Goal: Answer question/provide support

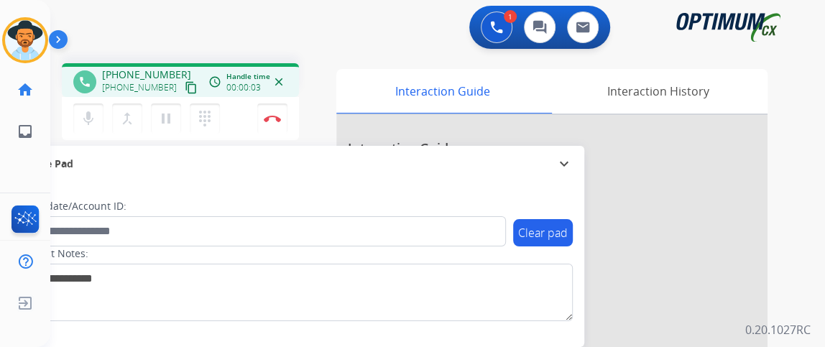
click at [185, 85] on mat-icon "content_copy" at bounding box center [191, 87] width 13 height 13
click at [272, 121] on button "Disconnect" at bounding box center [272, 119] width 30 height 30
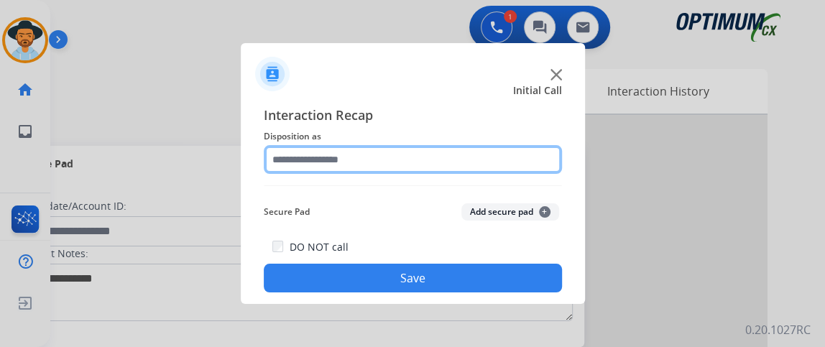
click at [479, 159] on input "text" at bounding box center [413, 159] width 298 height 29
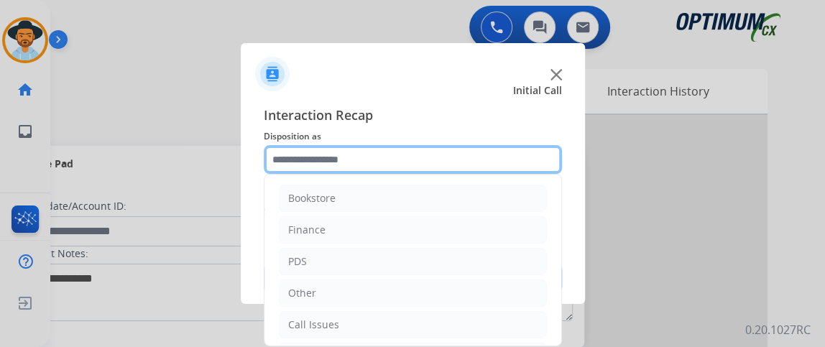
scroll to position [94, 0]
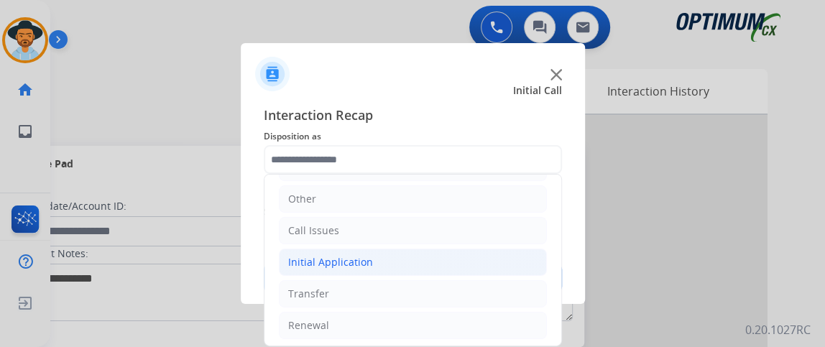
click at [391, 263] on li "Initial Application" at bounding box center [413, 262] width 268 height 27
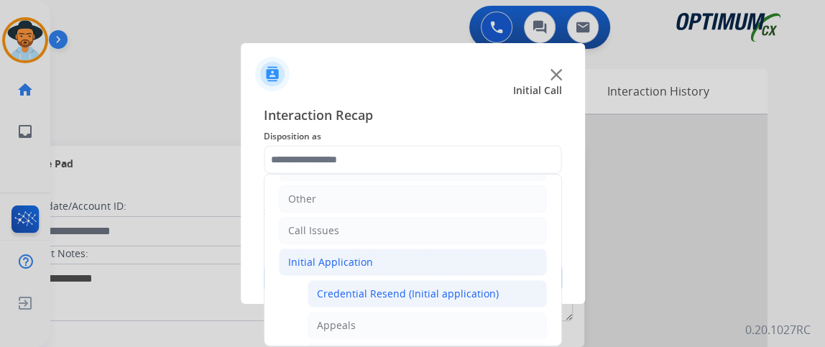
click at [390, 287] on div "Credential Resend (Initial application)" at bounding box center [408, 294] width 182 height 14
type input "**********"
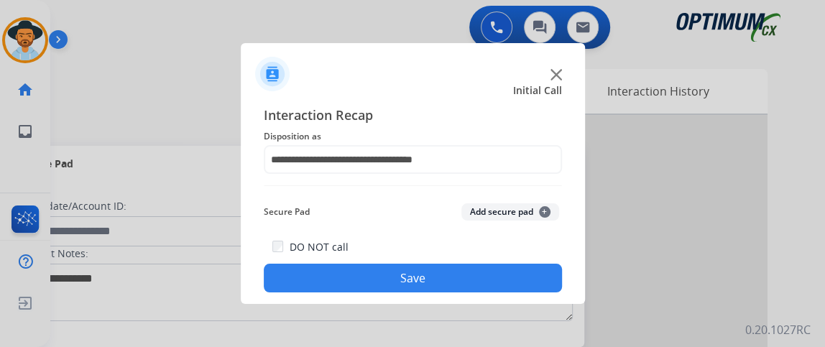
click at [390, 287] on button "Save" at bounding box center [413, 278] width 298 height 29
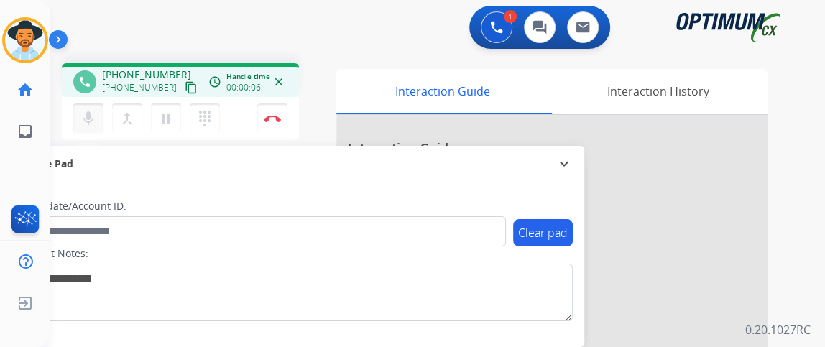
click at [87, 113] on mat-icon "mic" at bounding box center [88, 118] width 17 height 17
click at [88, 124] on mat-icon "mic_off" at bounding box center [88, 118] width 17 height 17
click at [183, 83] on button "content_copy" at bounding box center [191, 87] width 17 height 17
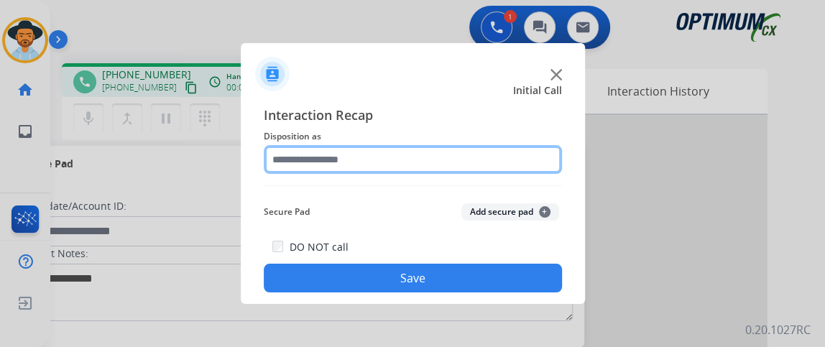
click at [350, 163] on input "text" at bounding box center [413, 159] width 298 height 29
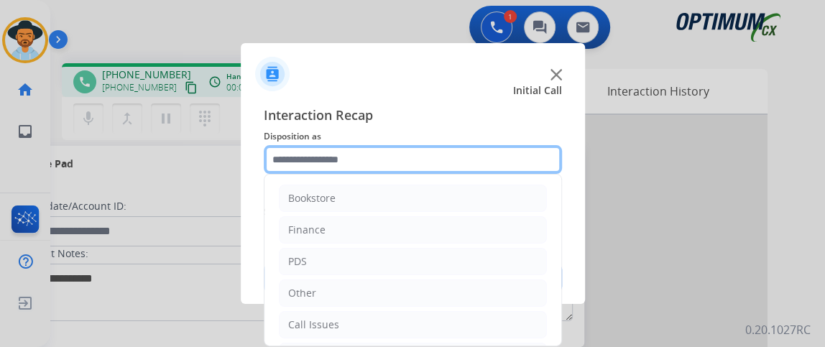
scroll to position [94, 0]
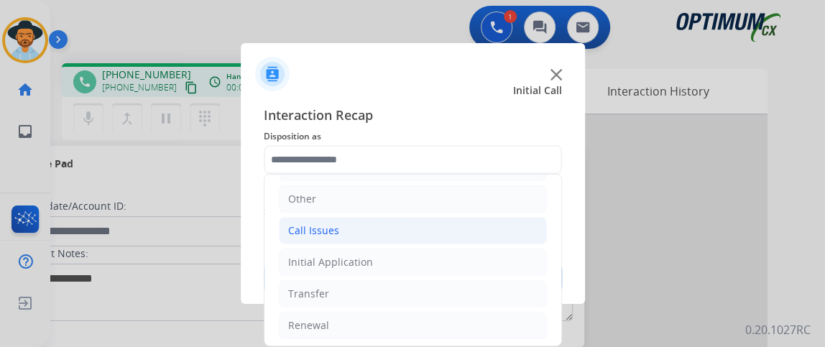
click at [478, 236] on li "Call Issues" at bounding box center [413, 230] width 268 height 27
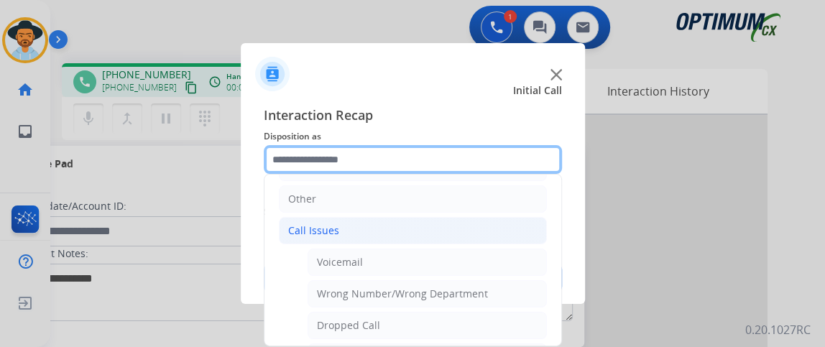
scroll to position [206, 0]
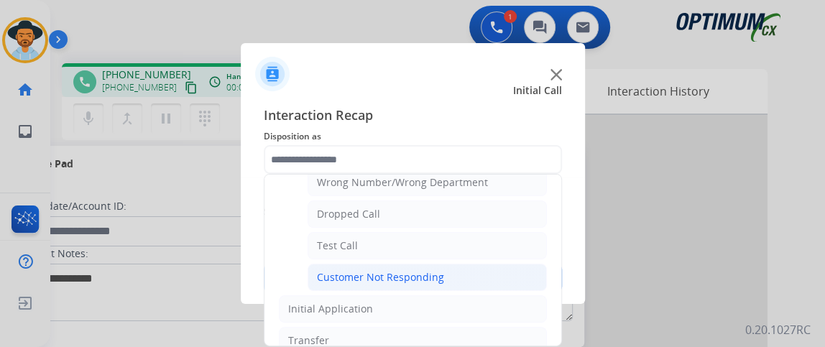
click at [513, 275] on li "Customer Not Responding" at bounding box center [427, 277] width 239 height 27
type input "**********"
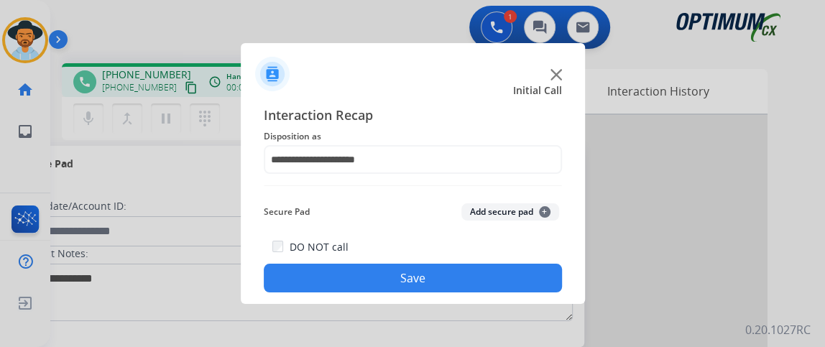
click at [513, 275] on button "Save" at bounding box center [413, 278] width 298 height 29
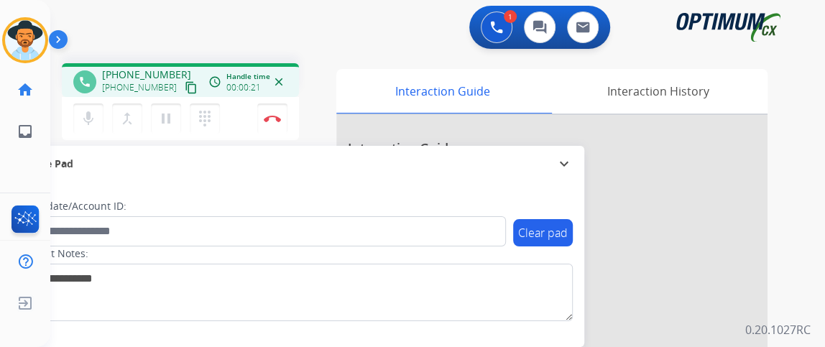
click at [185, 86] on mat-icon "content_copy" at bounding box center [191, 87] width 13 height 13
click at [89, 124] on mat-icon "mic" at bounding box center [88, 118] width 17 height 17
click at [101, 105] on button "mic_off Mute" at bounding box center [88, 119] width 30 height 30
click at [101, 105] on button "mic Mute" at bounding box center [88, 119] width 30 height 30
click at [83, 127] on button "mic_off Mute" at bounding box center [88, 119] width 30 height 30
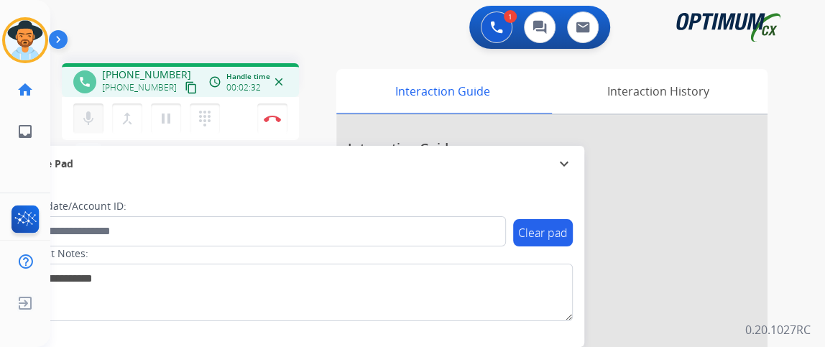
click at [89, 132] on button "mic Mute" at bounding box center [88, 119] width 30 height 30
click at [83, 136] on div "mic_off Mute merge_type Bridge pause Hold dialpad Dialpad Disconnect" at bounding box center [180, 118] width 237 height 43
click at [92, 121] on mat-icon "mic_off" at bounding box center [88, 118] width 17 height 17
click at [272, 113] on button "Disconnect" at bounding box center [272, 119] width 30 height 30
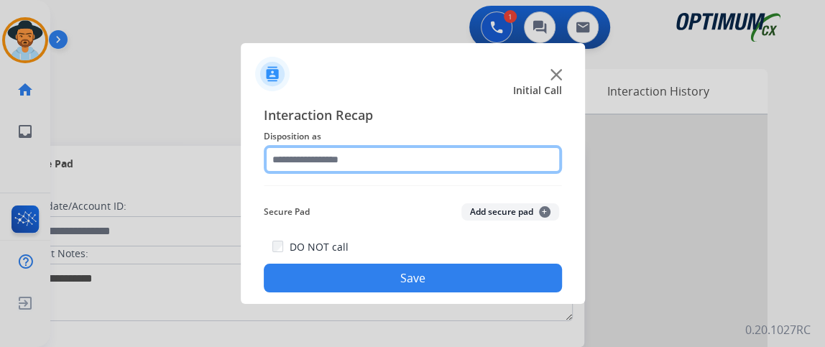
click at [377, 159] on input "text" at bounding box center [413, 159] width 298 height 29
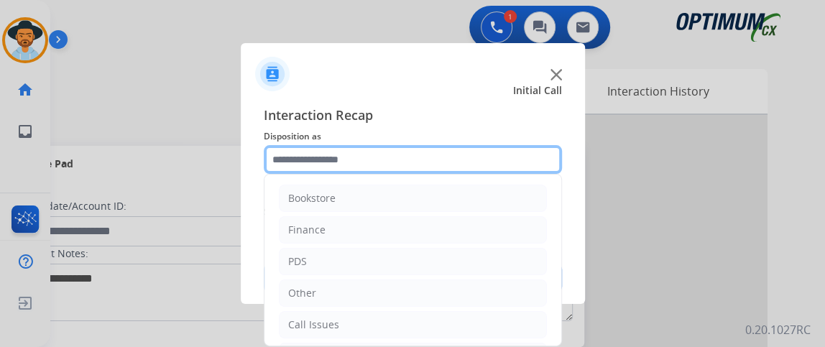
scroll to position [94, 0]
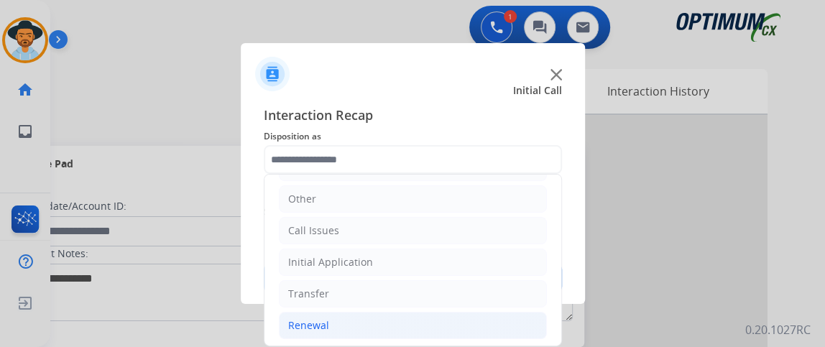
click at [418, 323] on li "Renewal" at bounding box center [413, 325] width 268 height 27
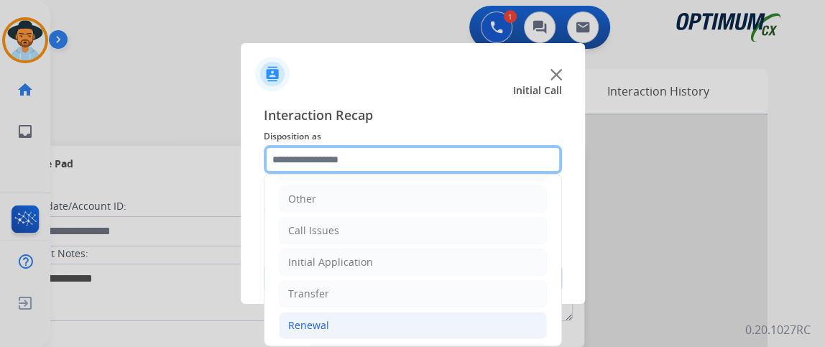
scroll to position [375, 0]
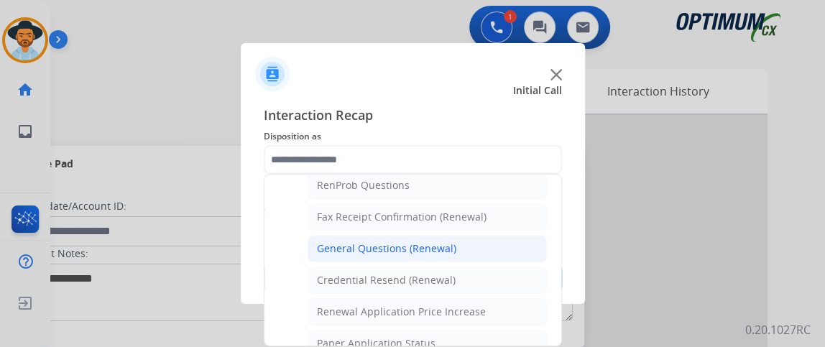
click at [499, 247] on li "General Questions (Renewal)" at bounding box center [427, 248] width 239 height 27
type input "**********"
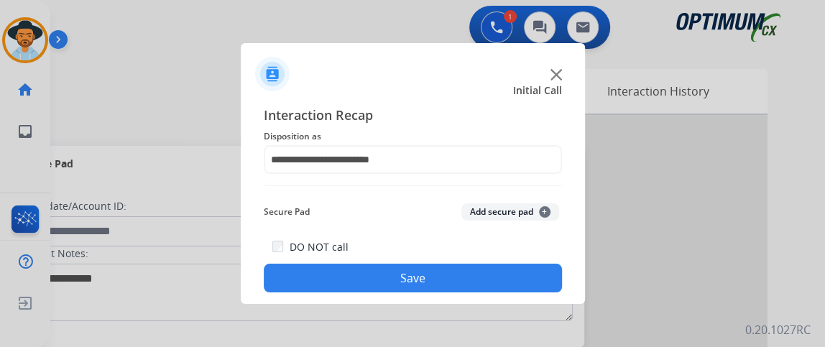
click at [497, 274] on button "Save" at bounding box center [413, 278] width 298 height 29
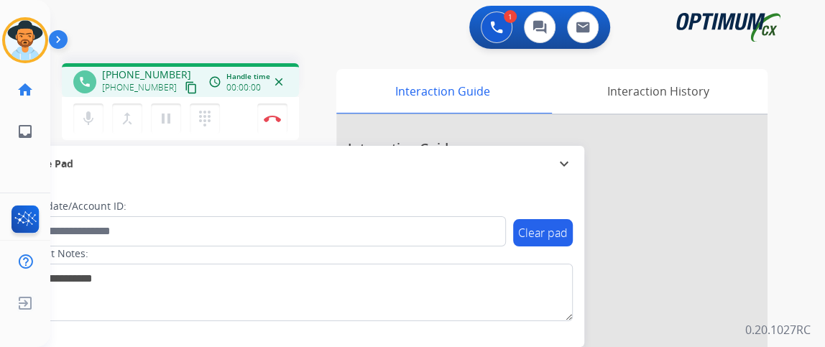
click at [185, 83] on mat-icon "content_copy" at bounding box center [191, 87] width 13 height 13
click at [96, 119] on mat-icon "mic" at bounding box center [88, 118] width 17 height 17
click at [85, 116] on mat-icon "mic_off" at bounding box center [88, 118] width 17 height 17
click at [185, 84] on mat-icon "content_copy" at bounding box center [191, 87] width 13 height 13
click at [87, 134] on div "mic Mute merge_type Bridge pause Hold dialpad Dialpad Disconnect" at bounding box center [180, 118] width 237 height 43
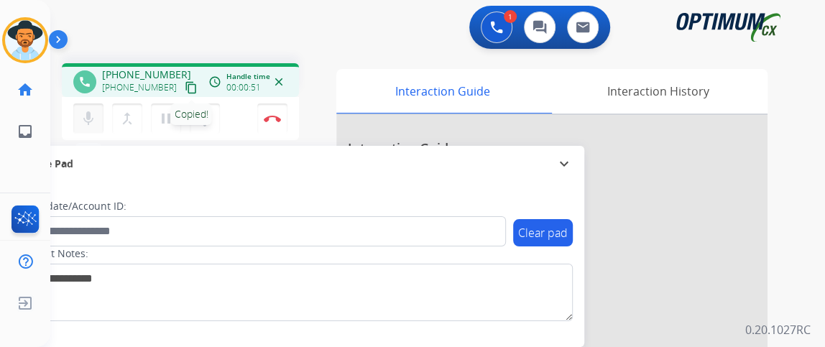
click at [87, 124] on mat-icon "mic" at bounding box center [88, 118] width 17 height 17
click at [93, 114] on mat-icon "mic_off" at bounding box center [88, 118] width 17 height 17
click at [91, 121] on mat-icon "mic" at bounding box center [88, 118] width 17 height 17
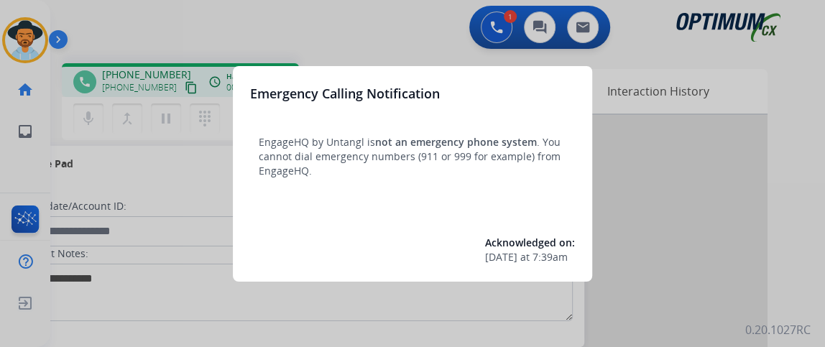
click at [175, 205] on div at bounding box center [412, 173] width 825 height 347
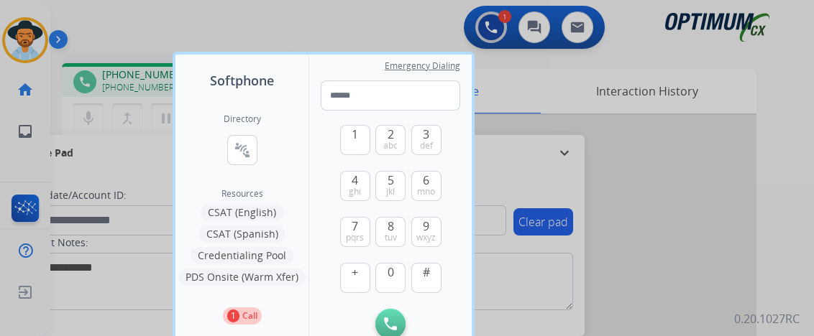
click at [141, 198] on div at bounding box center [407, 168] width 814 height 336
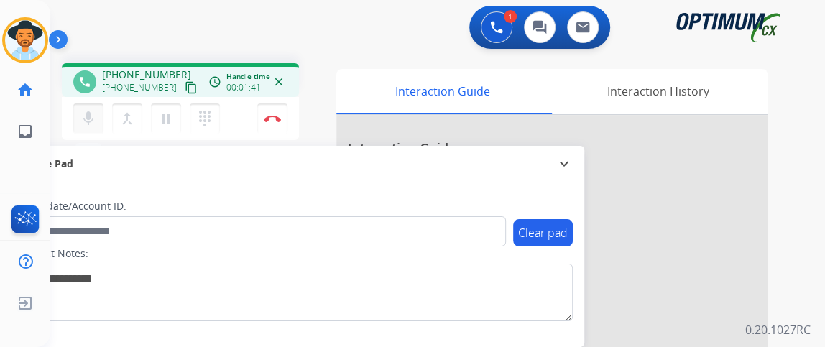
click at [88, 116] on mat-icon "mic" at bounding box center [88, 118] width 17 height 17
click at [96, 121] on mat-icon "mic" at bounding box center [88, 118] width 17 height 17
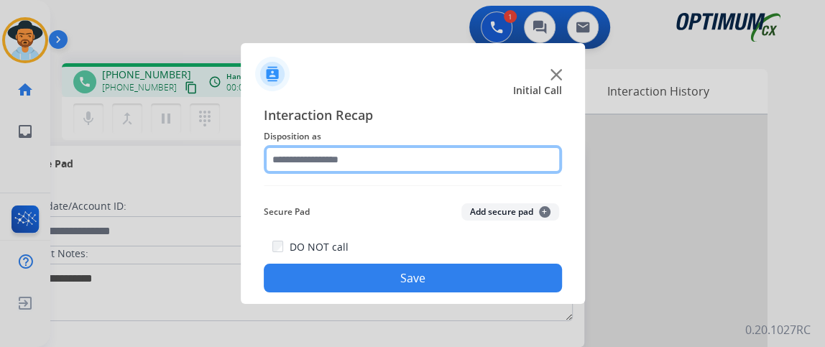
click at [422, 173] on input "text" at bounding box center [413, 159] width 298 height 29
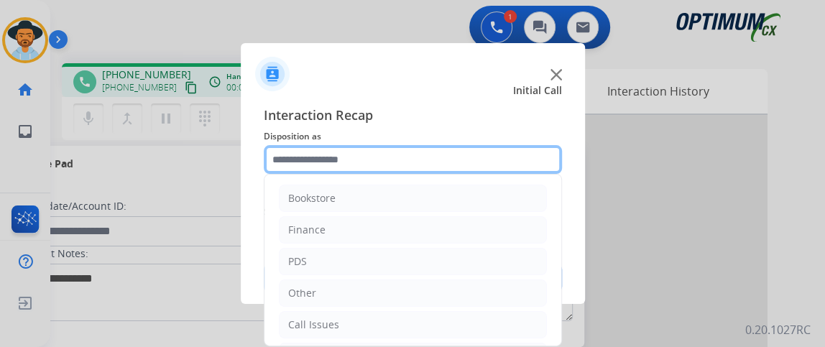
scroll to position [94, 0]
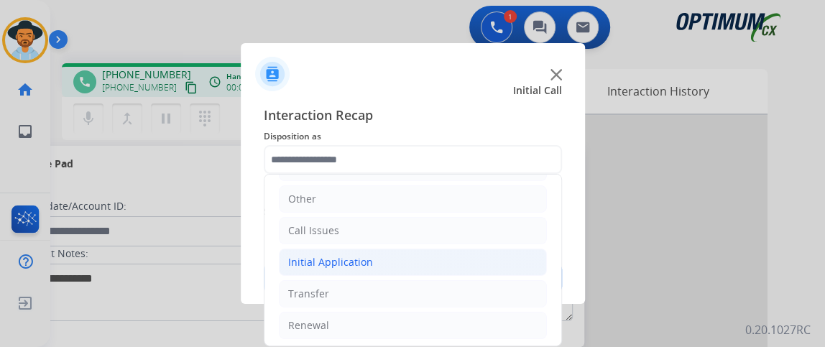
click at [466, 259] on li "Initial Application" at bounding box center [413, 262] width 268 height 27
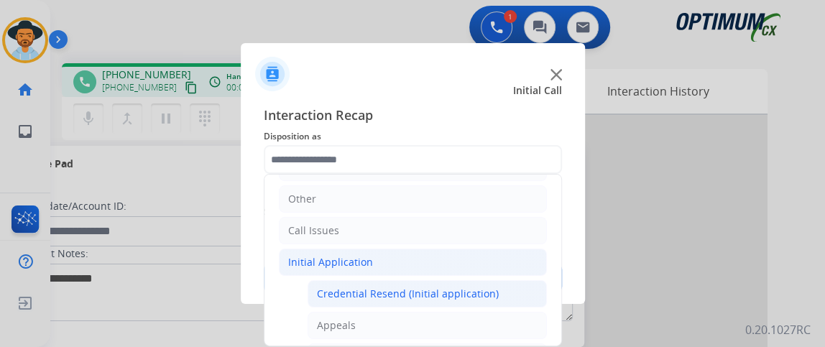
click at [464, 288] on div "Credential Resend (Initial application)" at bounding box center [408, 294] width 182 height 14
type input "**********"
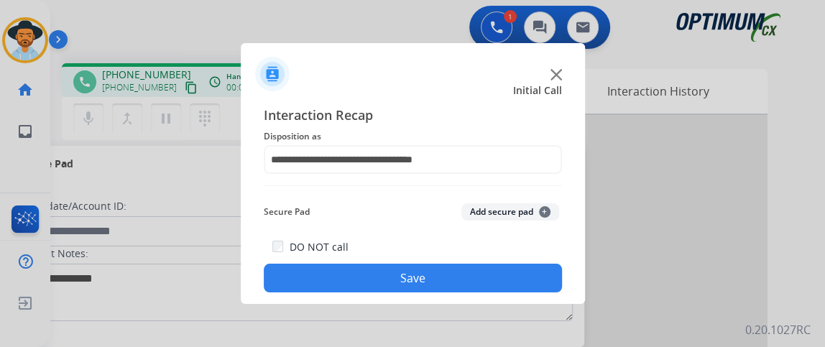
click at [461, 272] on button "Save" at bounding box center [413, 278] width 298 height 29
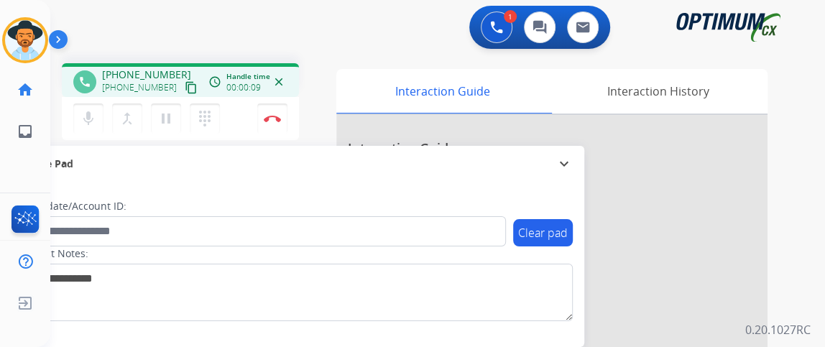
click at [183, 85] on button "content_copy" at bounding box center [191, 87] width 17 height 17
click at [83, 124] on mat-icon "mic" at bounding box center [88, 118] width 17 height 17
click at [94, 112] on mat-icon "mic_off" at bounding box center [88, 118] width 17 height 17
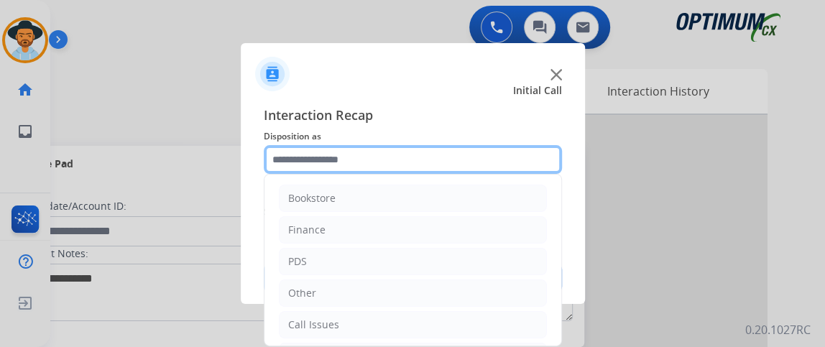
click at [334, 155] on input "text" at bounding box center [413, 159] width 298 height 29
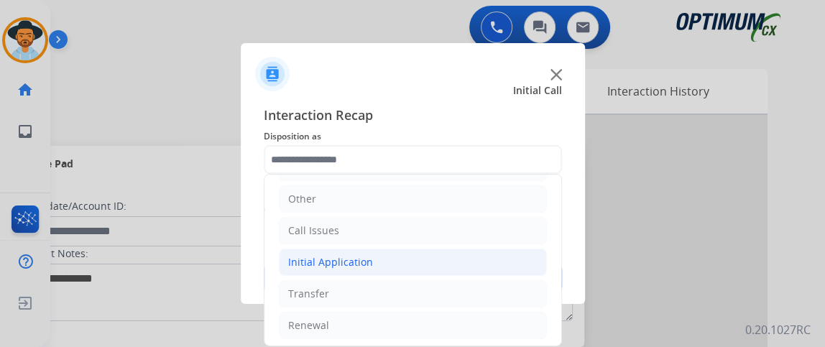
click at [410, 272] on li "Initial Application" at bounding box center [413, 262] width 268 height 27
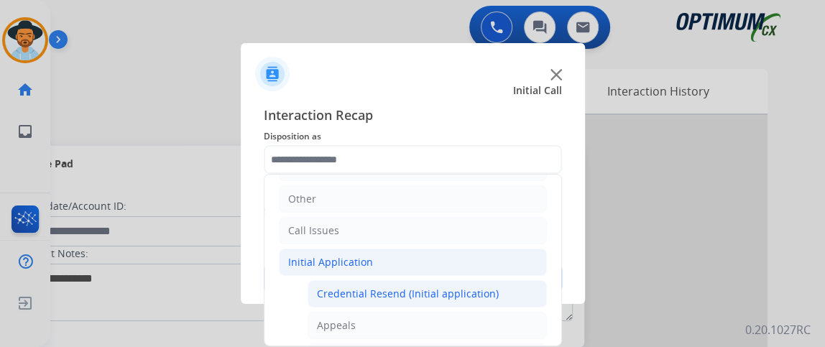
click at [410, 280] on li "Credential Resend (Initial application)" at bounding box center [427, 293] width 239 height 27
type input "**********"
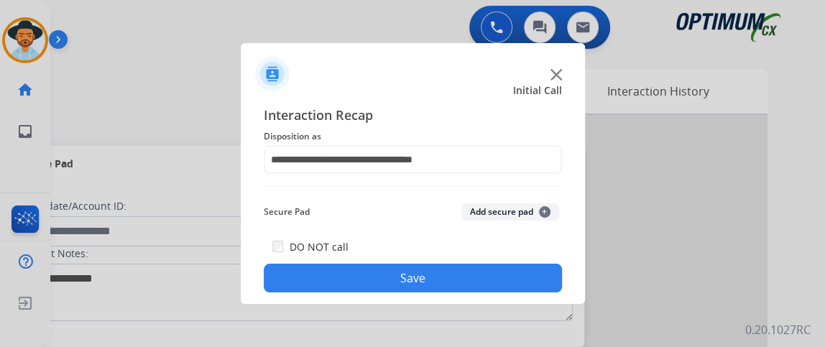
click at [410, 280] on button "Save" at bounding box center [413, 278] width 298 height 29
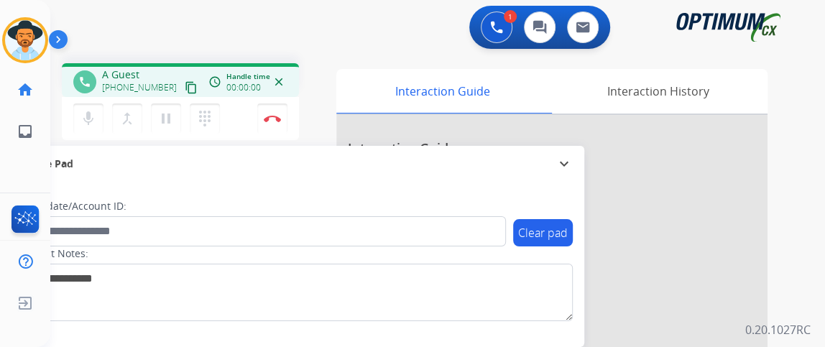
click at [183, 95] on button "content_copy" at bounding box center [191, 87] width 17 height 17
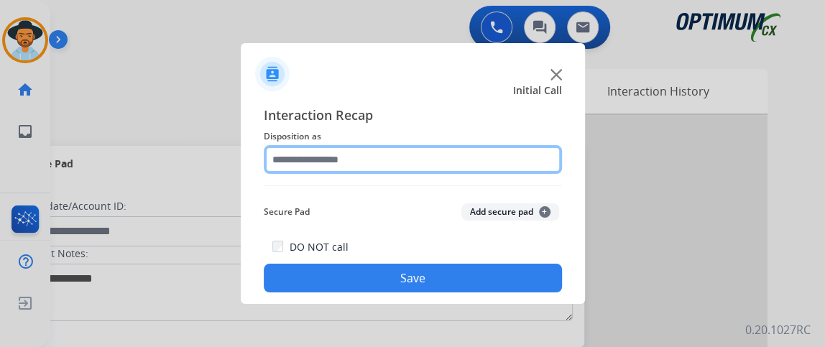
click at [438, 156] on input "text" at bounding box center [413, 159] width 298 height 29
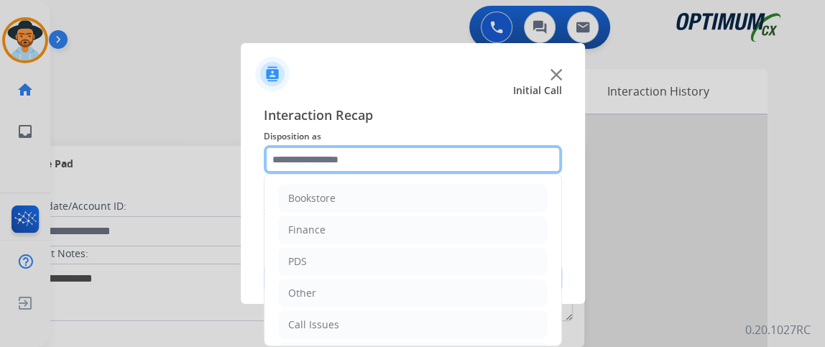
scroll to position [70, 0]
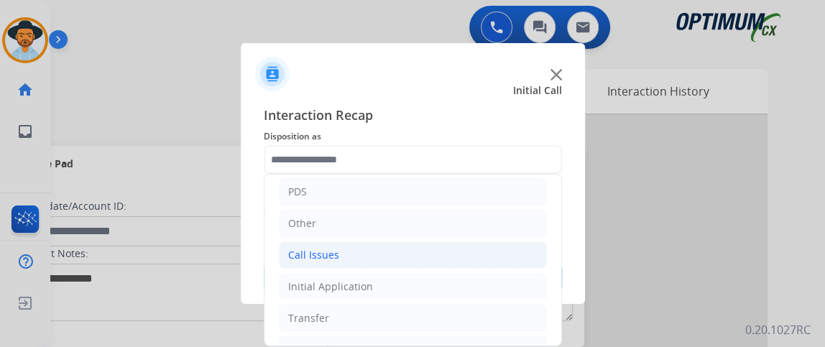
click at [478, 247] on li "Call Issues" at bounding box center [413, 255] width 268 height 27
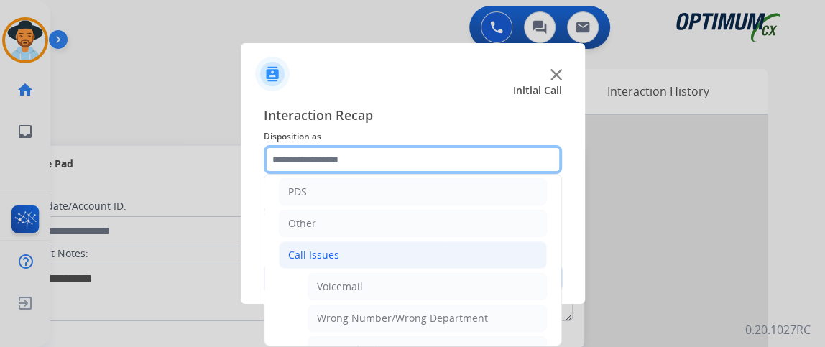
scroll to position [180, 0]
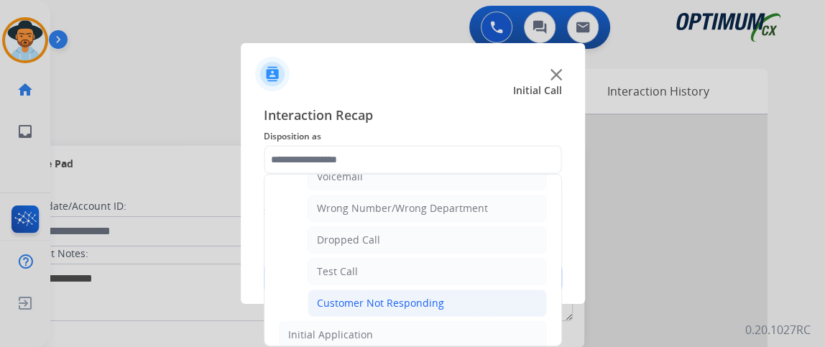
click at [523, 291] on li "Customer Not Responding" at bounding box center [427, 303] width 239 height 27
type input "**********"
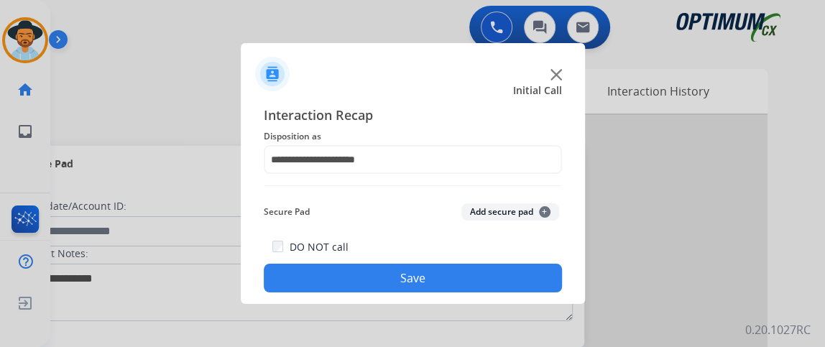
click at [519, 277] on button "Save" at bounding box center [413, 278] width 298 height 29
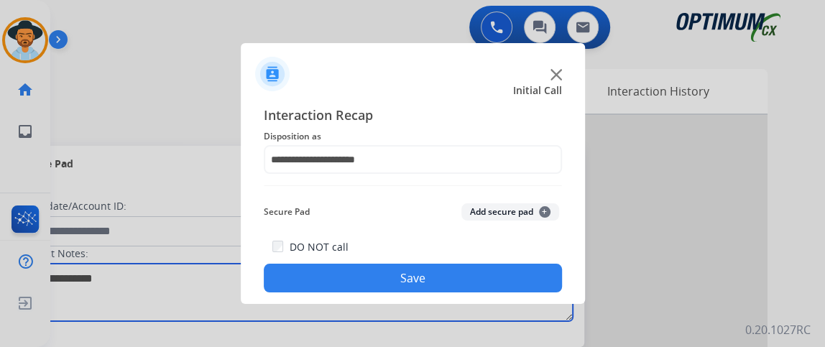
click at [519, 276] on textarea at bounding box center [295, 293] width 555 height 58
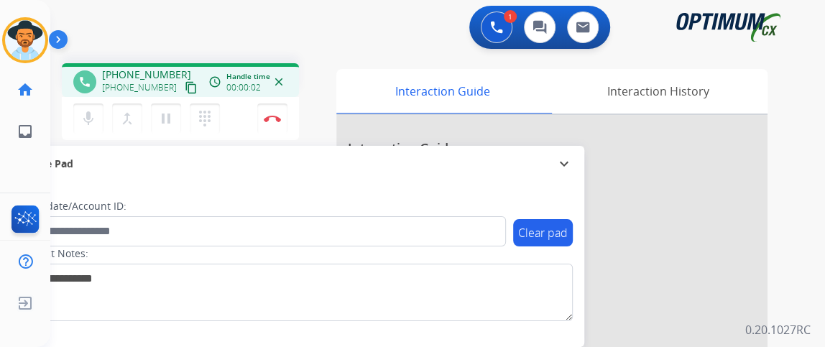
click at [177, 97] on div "mic Mute merge_type Bridge pause Hold dialpad Dialpad Disconnect" at bounding box center [180, 118] width 237 height 43
click at [185, 89] on mat-icon "content_copy" at bounding box center [191, 87] width 13 height 13
click at [76, 129] on button "mic Mute" at bounding box center [88, 119] width 30 height 30
click at [99, 119] on button "mic_off Mute" at bounding box center [88, 119] width 30 height 30
click at [78, 121] on button "mic Mute" at bounding box center [88, 119] width 30 height 30
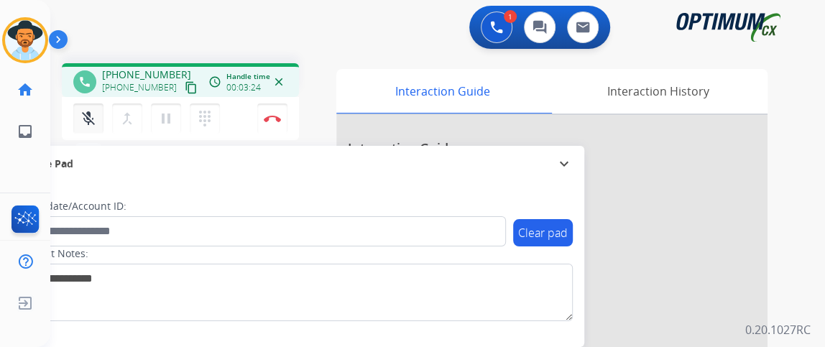
click at [78, 121] on button "mic_off Mute" at bounding box center [88, 119] width 30 height 30
click at [281, 124] on button "Disconnect" at bounding box center [272, 119] width 30 height 30
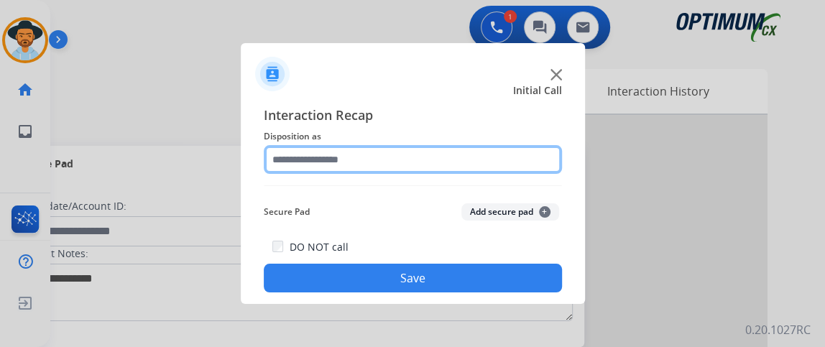
click at [412, 163] on input "text" at bounding box center [413, 159] width 298 height 29
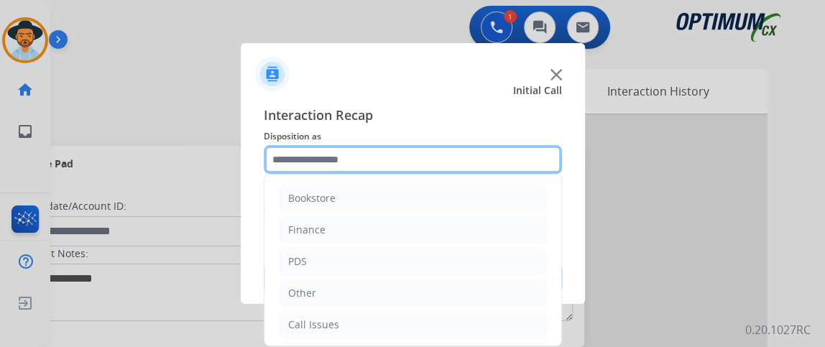
scroll to position [94, 0]
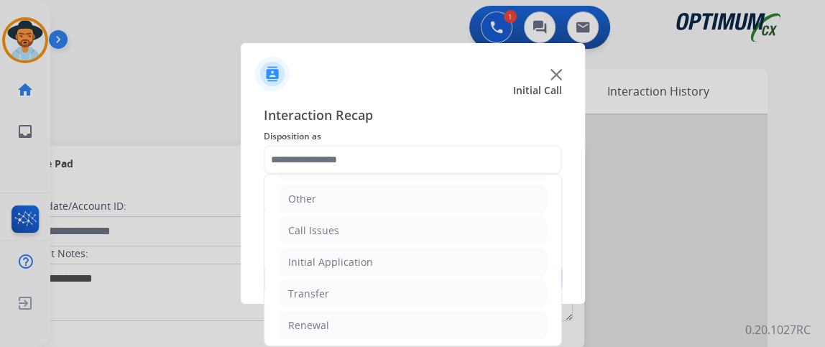
click at [474, 274] on ul "Bookstore Finance PDS Other Call Issues Initial Application Transfer Renewal" at bounding box center [413, 215] width 297 height 269
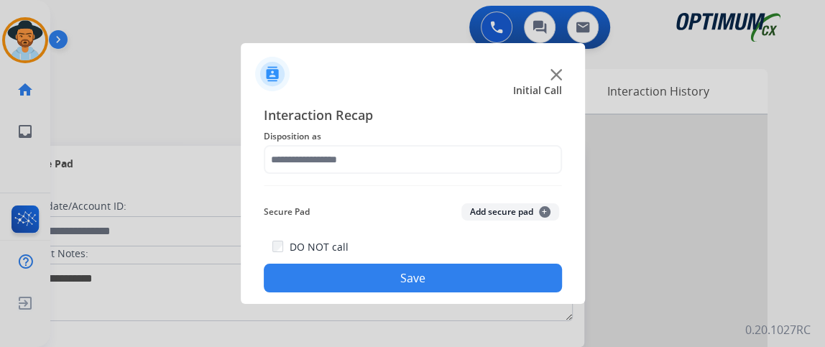
click at [433, 178] on div "Interaction Recap Disposition as Secure Pad Add secure pad + DO NOT call Save" at bounding box center [413, 199] width 298 height 188
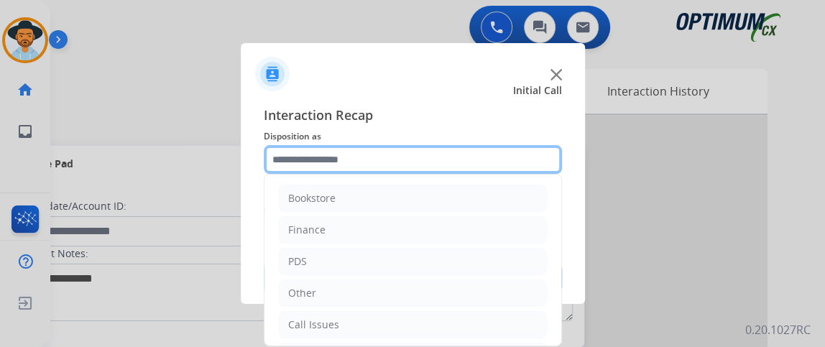
click at [429, 152] on input "text" at bounding box center [413, 159] width 298 height 29
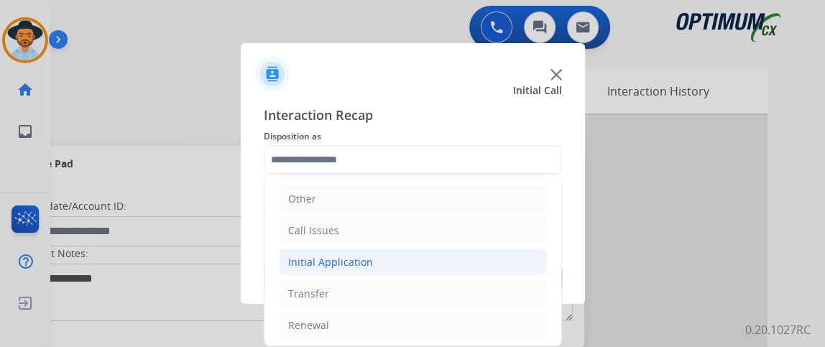
click at [447, 263] on li "Initial Application" at bounding box center [413, 262] width 268 height 27
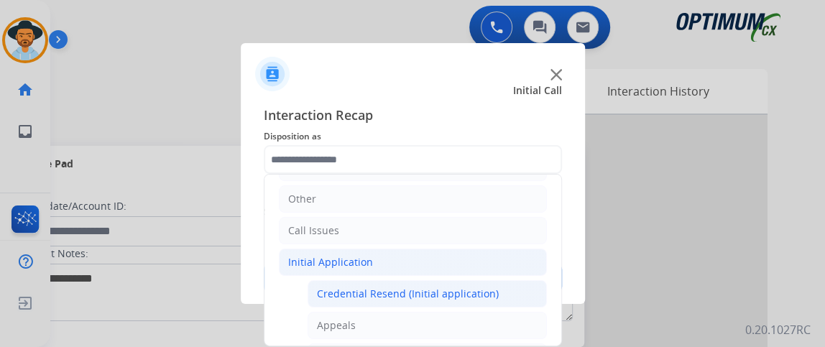
click at [437, 281] on li "Credential Resend (Initial application)" at bounding box center [427, 293] width 239 height 27
type input "**********"
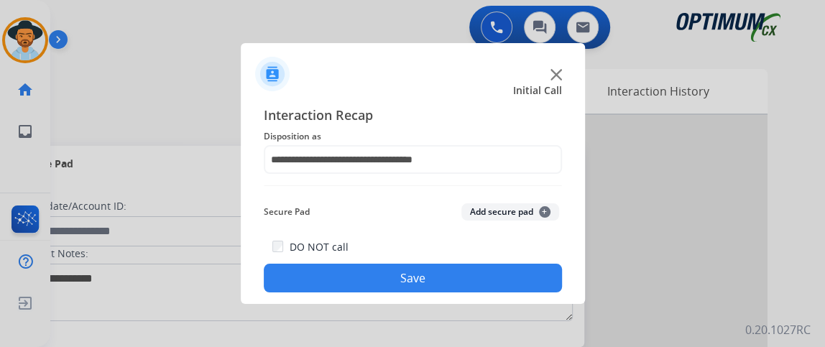
click at [437, 281] on button "Save" at bounding box center [413, 278] width 298 height 29
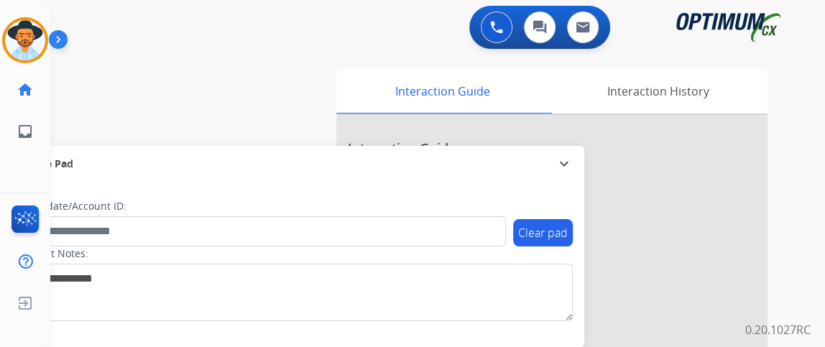
click at [7, 156] on div "Gilce AfterCallWork Edit Avatar Agent: Gilce Routing Profile: NH_Bilingual home…" at bounding box center [25, 173] width 50 height 347
click at [818, 186] on div "0 Voice Interactions 0 Chat Interactions 0 Email Interactions swap_horiz Break …" at bounding box center [437, 173] width 775 height 347
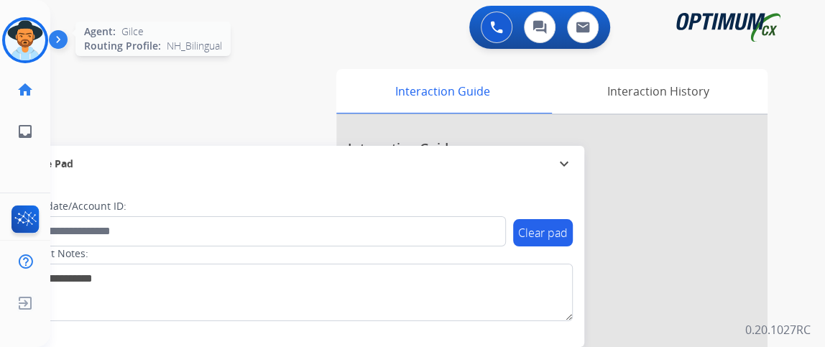
click at [18, 50] on img at bounding box center [25, 40] width 40 height 40
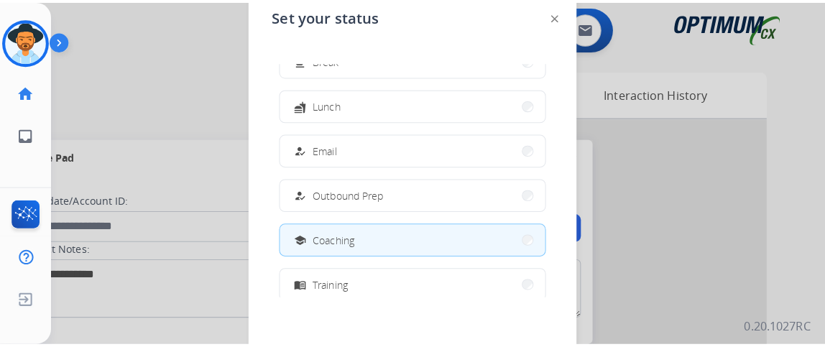
scroll to position [72, 0]
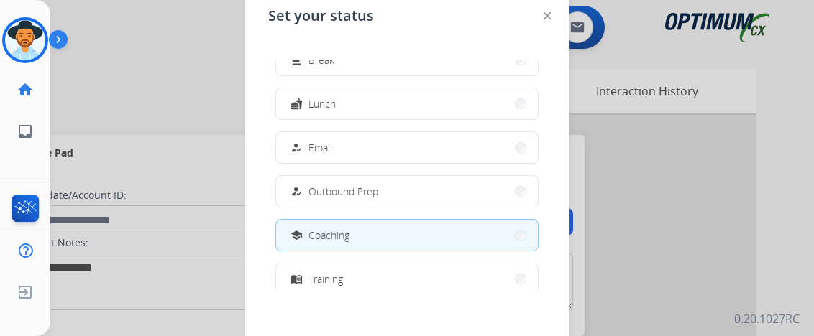
click at [549, 17] on img at bounding box center [546, 15] width 7 height 7
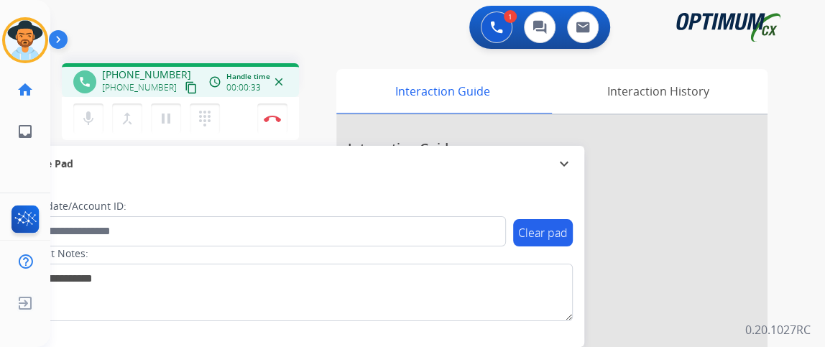
click at [185, 87] on mat-icon "content_copy" at bounding box center [191, 87] width 13 height 13
click at [98, 108] on button "mic Mute" at bounding box center [88, 119] width 30 height 30
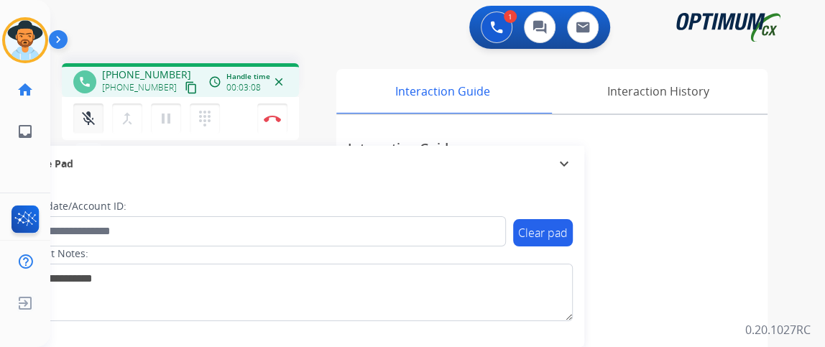
click at [97, 125] on button "mic_off Mute" at bounding box center [88, 119] width 30 height 30
click at [275, 129] on button "Disconnect" at bounding box center [272, 119] width 30 height 30
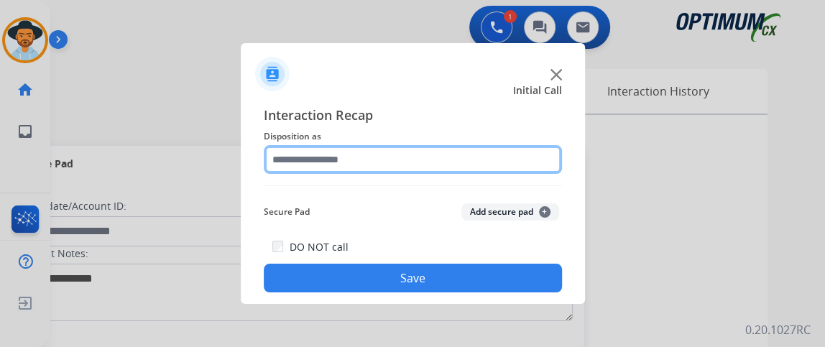
click at [372, 170] on input "text" at bounding box center [413, 159] width 298 height 29
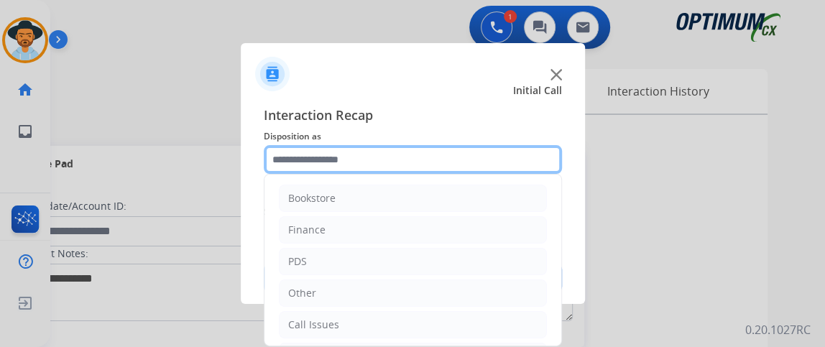
scroll to position [94, 0]
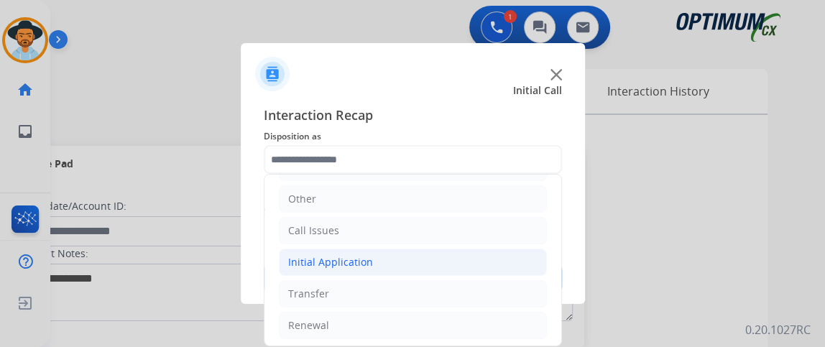
click at [450, 266] on li "Initial Application" at bounding box center [413, 262] width 268 height 27
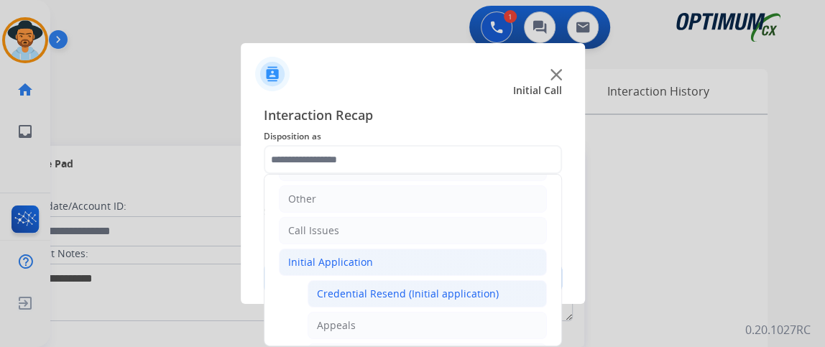
click at [450, 291] on div "Credential Resend (Initial application)" at bounding box center [408, 294] width 182 height 14
type input "**********"
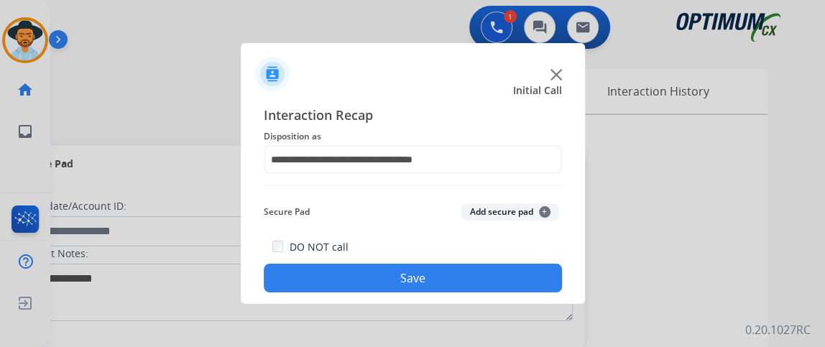
click at [449, 287] on button "Save" at bounding box center [413, 278] width 298 height 29
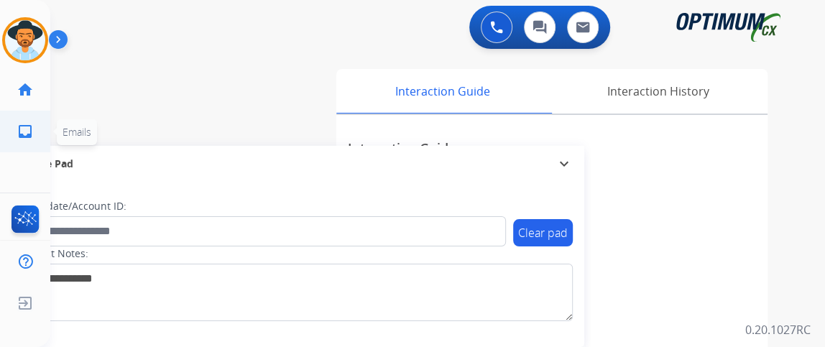
click at [0, 132] on ul "inbox Emails Emails" at bounding box center [25, 132] width 50 height 42
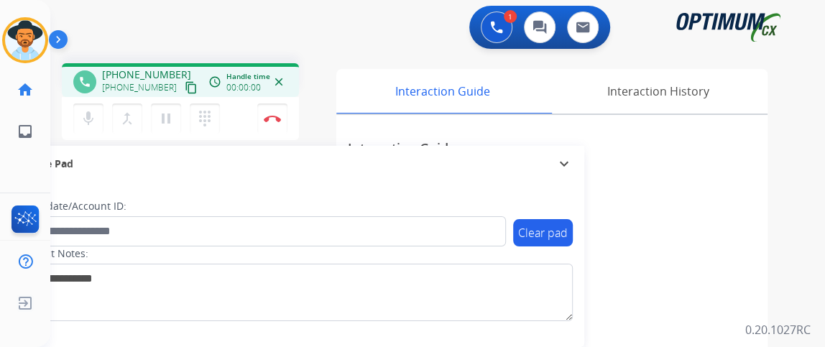
click at [185, 89] on mat-icon "content_copy" at bounding box center [191, 87] width 13 height 13
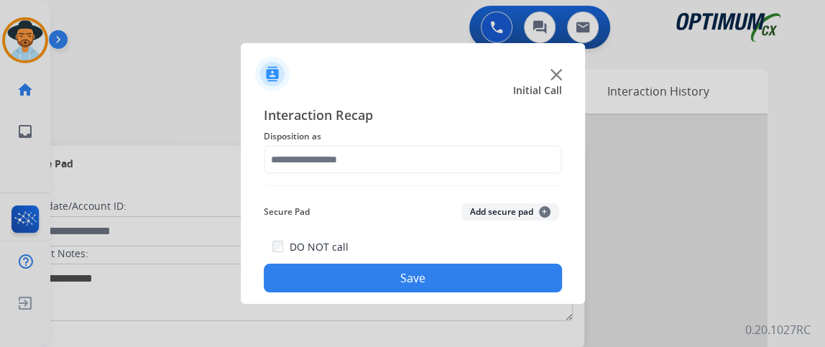
click at [408, 142] on span "Disposition as" at bounding box center [413, 136] width 298 height 17
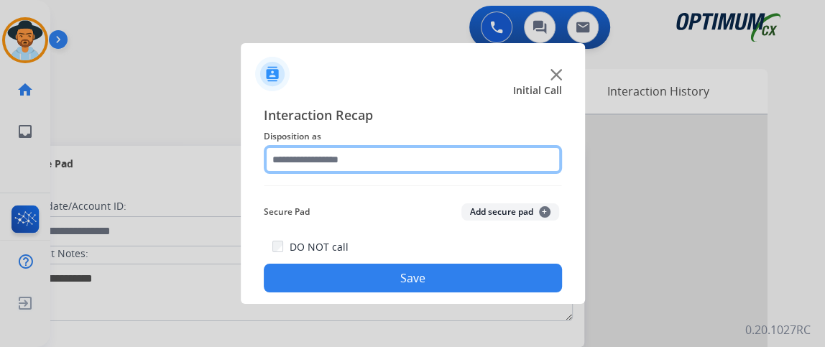
click at [410, 152] on input "text" at bounding box center [413, 159] width 298 height 29
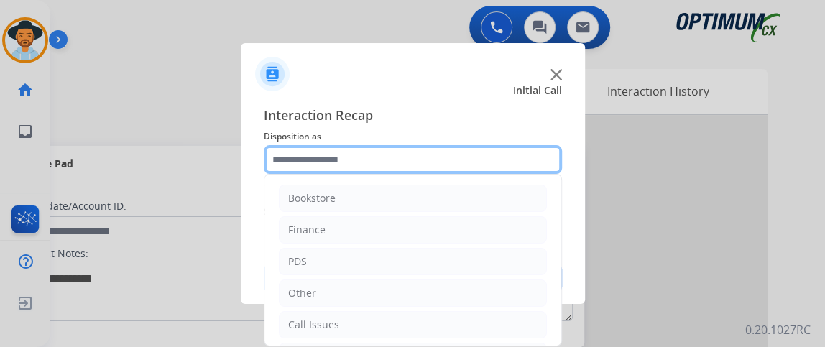
scroll to position [94, 0]
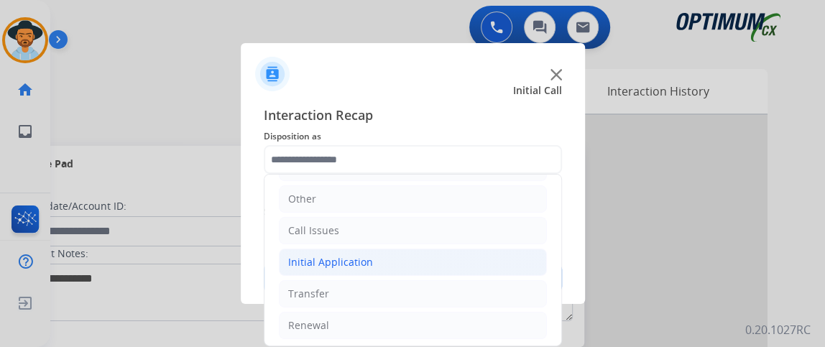
click at [489, 265] on li "Initial Application" at bounding box center [413, 262] width 268 height 27
click at [481, 293] on div "Credential Resend (Initial application)" at bounding box center [408, 294] width 182 height 14
type input "**********"
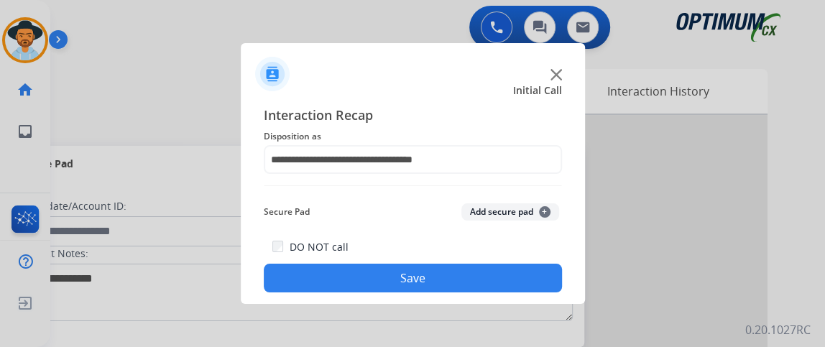
click at [473, 271] on button "Save" at bounding box center [413, 278] width 298 height 29
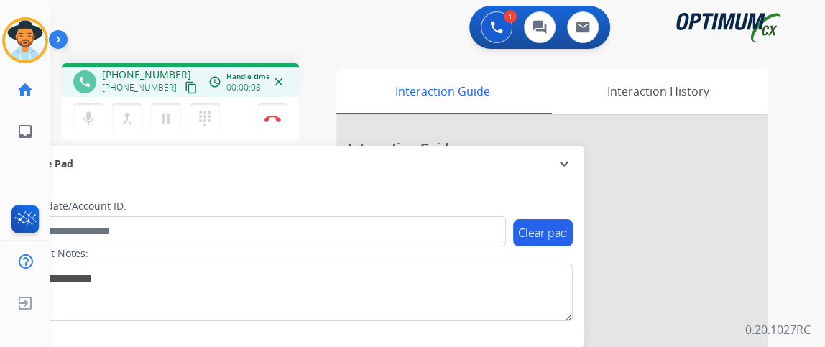
click at [185, 83] on mat-icon "content_copy" at bounding box center [191, 87] width 13 height 13
click at [93, 116] on mat-icon "mic" at bounding box center [88, 118] width 17 height 17
click at [91, 126] on mat-icon "mic_off" at bounding box center [88, 118] width 17 height 17
click at [80, 131] on button "mic Mute" at bounding box center [88, 119] width 30 height 30
click at [95, 110] on mat-icon "mic_off" at bounding box center [88, 118] width 17 height 17
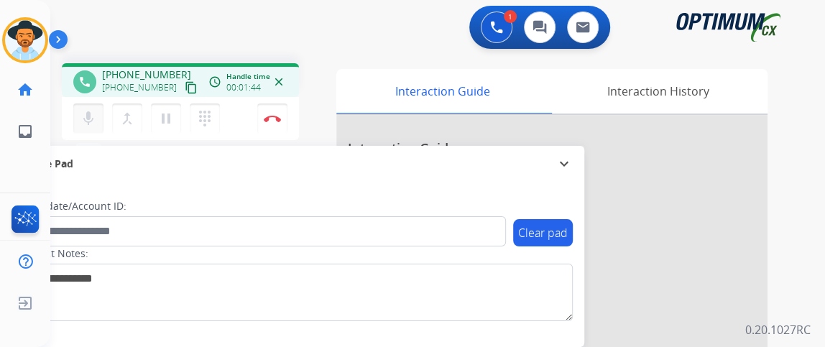
click at [91, 119] on mat-icon "mic" at bounding box center [88, 118] width 17 height 17
click at [93, 116] on mat-icon "mic_off" at bounding box center [88, 118] width 17 height 17
click at [275, 129] on button "Disconnect" at bounding box center [272, 119] width 30 height 30
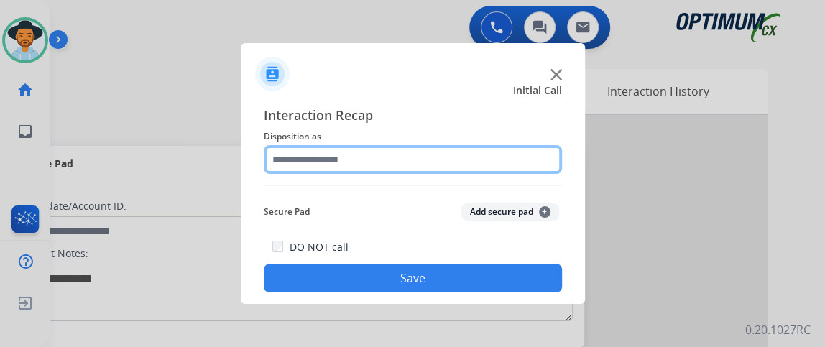
click at [364, 166] on input "text" at bounding box center [413, 159] width 298 height 29
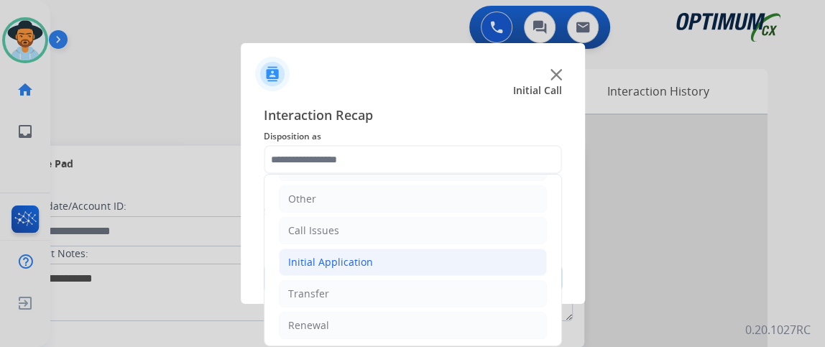
click at [477, 264] on li "Initial Application" at bounding box center [413, 262] width 268 height 27
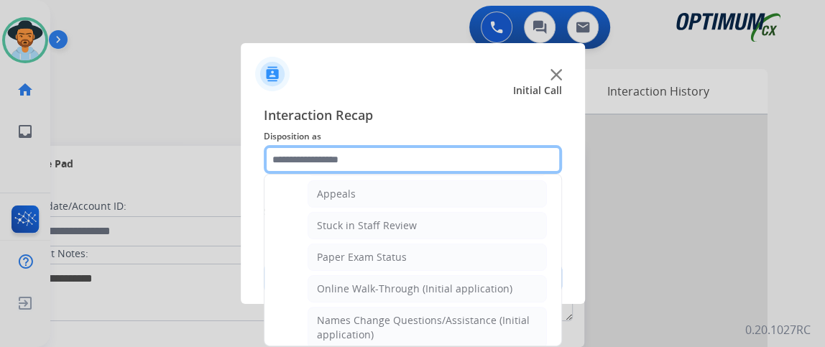
scroll to position [247, 0]
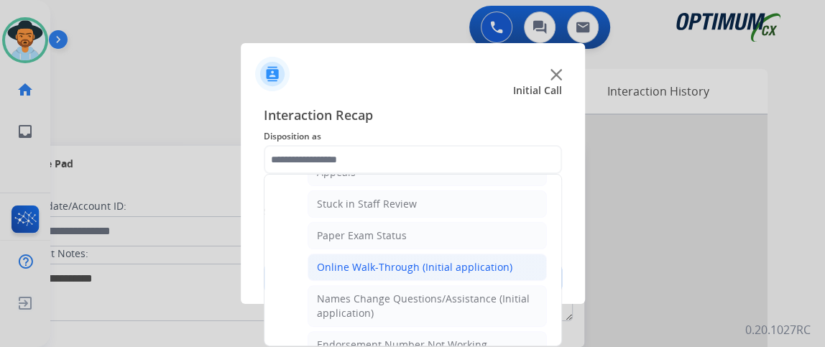
click at [519, 264] on li "Online Walk-Through (Initial application)" at bounding box center [427, 267] width 239 height 27
type input "**********"
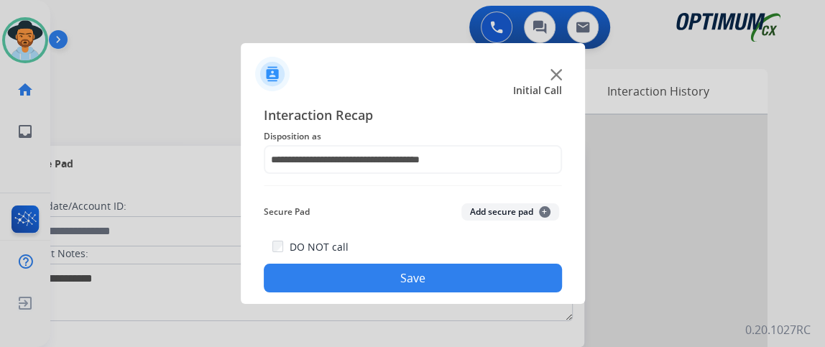
click at [519, 264] on div "DO NOT call Save" at bounding box center [413, 265] width 298 height 55
click at [518, 268] on button "Save" at bounding box center [413, 278] width 298 height 29
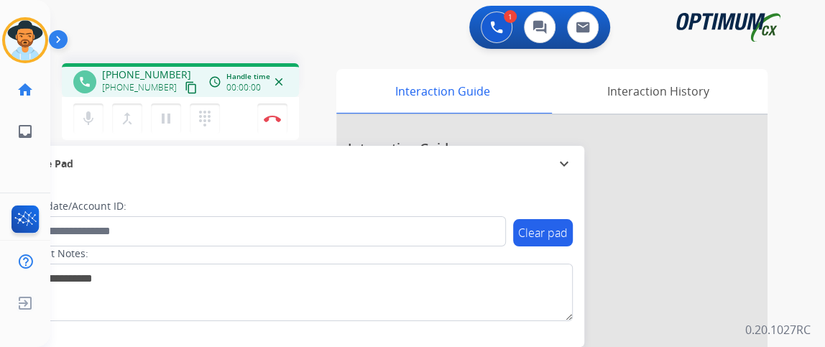
click at [185, 89] on mat-icon "content_copy" at bounding box center [191, 87] width 13 height 13
click at [99, 105] on button "mic Mute" at bounding box center [88, 119] width 30 height 30
click at [98, 119] on button "mic_off Mute" at bounding box center [88, 119] width 30 height 30
click at [96, 105] on button "mic Mute" at bounding box center [88, 119] width 30 height 30
click at [98, 109] on button "mic_off Mute" at bounding box center [88, 119] width 30 height 30
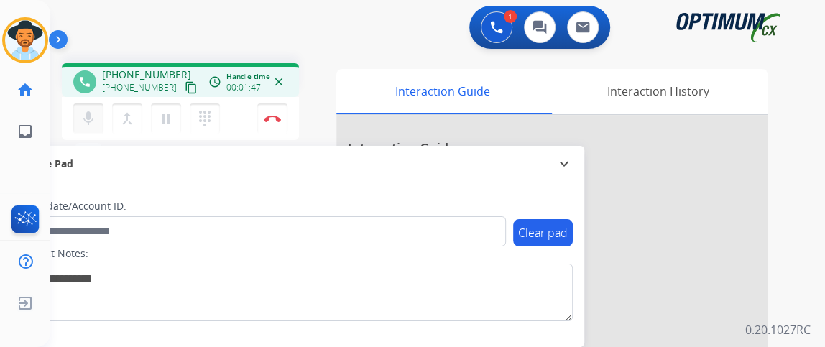
click at [98, 110] on button "mic Mute" at bounding box center [88, 119] width 30 height 30
click at [98, 110] on button "mic_off Mute" at bounding box center [88, 119] width 30 height 30
click at [97, 111] on button "mic Mute" at bounding box center [88, 119] width 30 height 30
click at [97, 111] on button "mic_off Mute" at bounding box center [88, 119] width 30 height 30
click at [93, 119] on mat-icon "mic" at bounding box center [88, 118] width 17 height 17
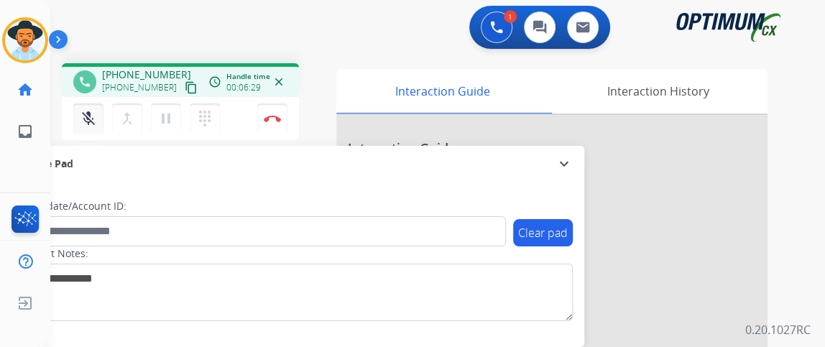
click at [90, 116] on mat-icon "mic_off" at bounding box center [88, 118] width 17 height 17
click at [270, 118] on img at bounding box center [272, 118] width 17 height 7
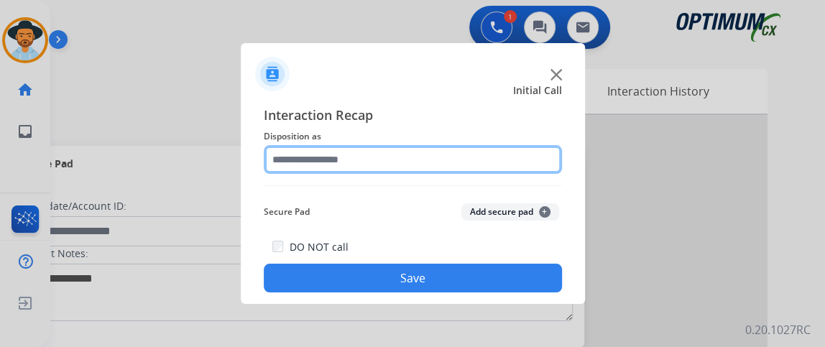
click at [361, 146] on input "text" at bounding box center [413, 159] width 298 height 29
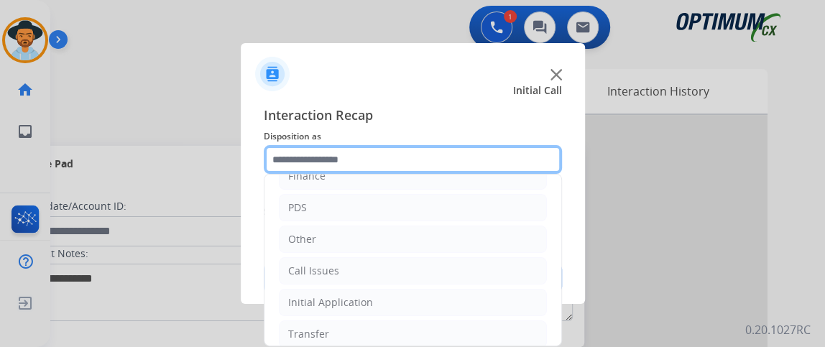
scroll to position [94, 0]
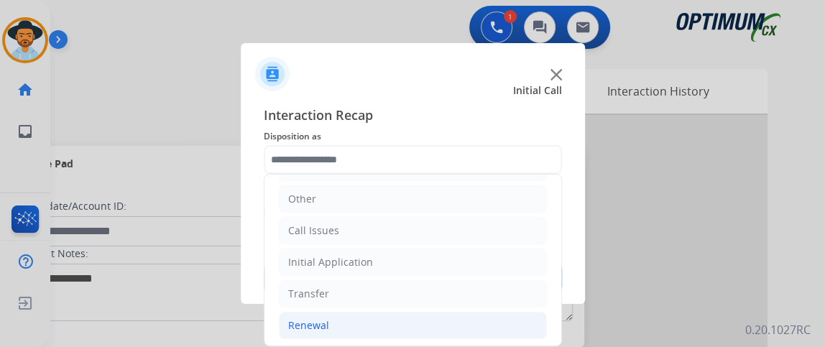
click at [497, 321] on li "Renewal" at bounding box center [413, 325] width 268 height 27
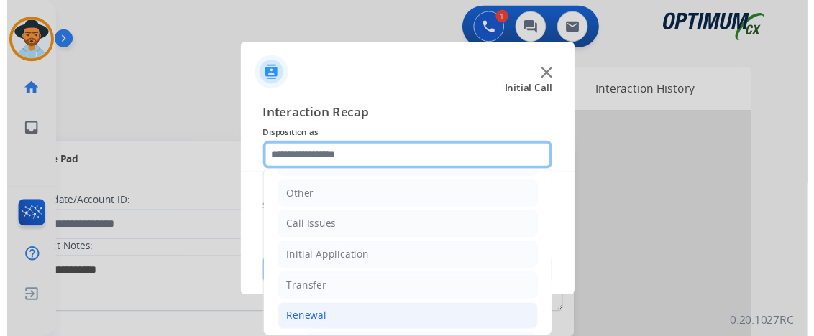
scroll to position [479, 0]
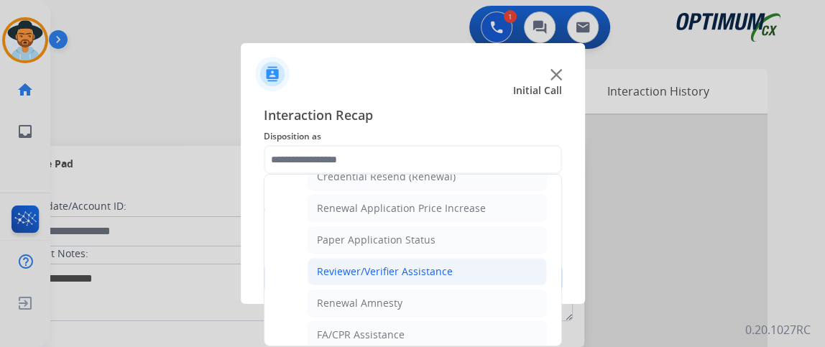
click at [510, 272] on li "Reviewer/Verifier Assistance" at bounding box center [427, 271] width 239 height 27
type input "**********"
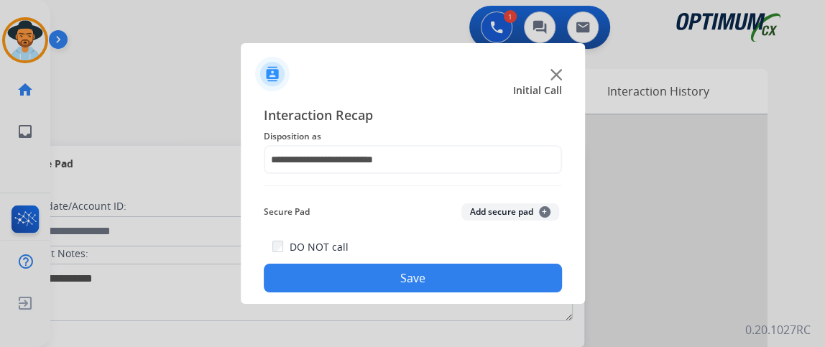
click at [504, 280] on button "Save" at bounding box center [413, 278] width 298 height 29
